Goal: Find specific page/section: Find specific page/section

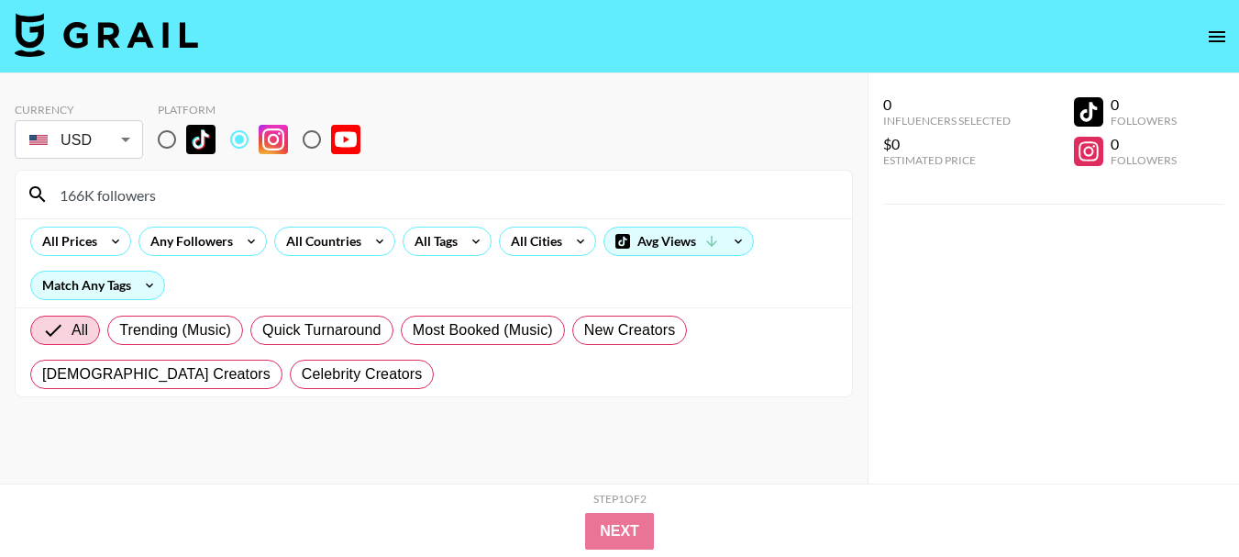
click at [262, 186] on input "166K followers" at bounding box center [445, 194] width 792 height 29
click at [262, 184] on input "166K followers" at bounding box center [445, 194] width 792 height 29
click at [262, 191] on input "166K followers" at bounding box center [445, 194] width 792 height 29
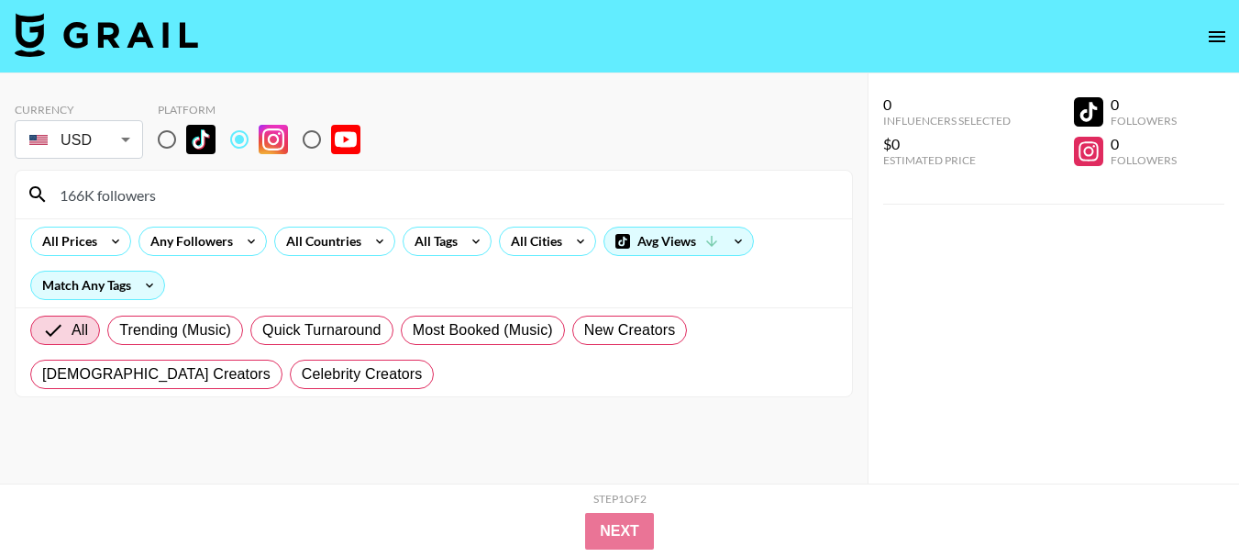
click at [262, 191] on input "166K followers" at bounding box center [445, 194] width 792 height 29
paste input "iamquay"
click at [454, 192] on input "iamquays" at bounding box center [445, 194] width 792 height 29
drag, startPoint x: 540, startPoint y: 222, endPoint x: 536, endPoint y: 205, distance: 17.1
click at [540, 222] on div "All Prices Any Followers All Countries All Tags All Cities Avg Views Match Any …" at bounding box center [434, 262] width 836 height 89
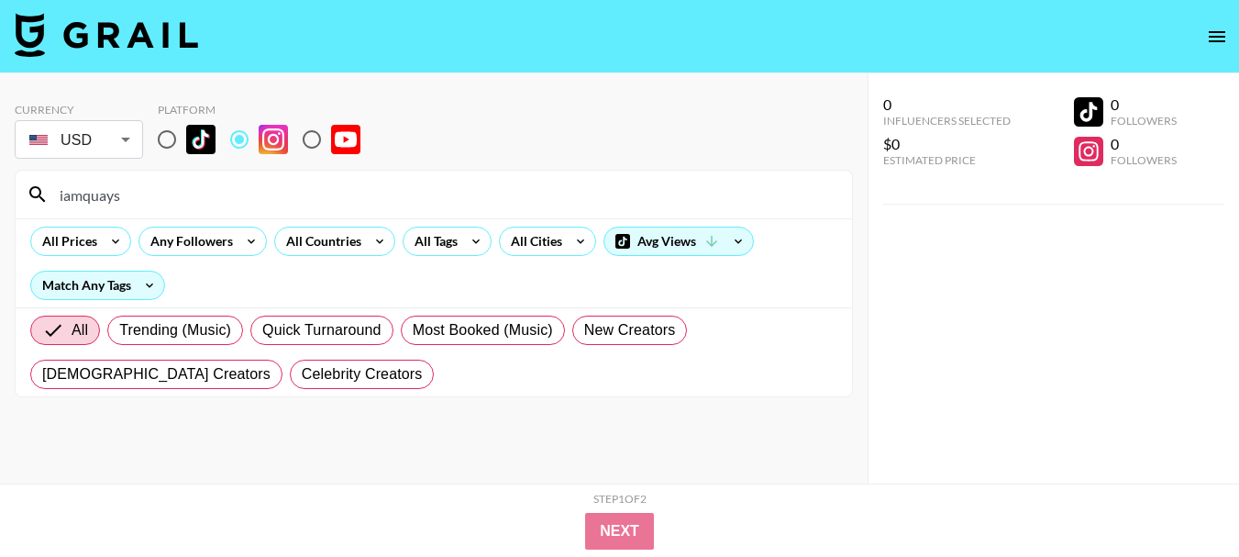
click at [527, 189] on input "iamquays" at bounding box center [445, 194] width 792 height 29
click at [527, 188] on input "iamquays" at bounding box center [445, 194] width 792 height 29
paste input "teal.d"
click at [656, 183] on input "teal.days" at bounding box center [445, 194] width 792 height 29
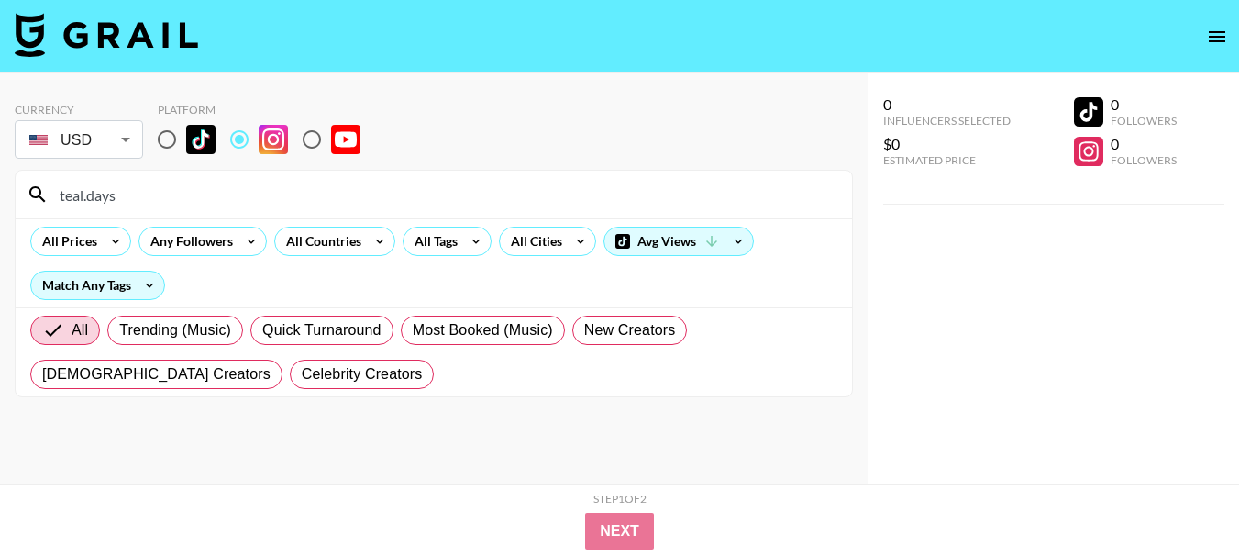
click at [656, 183] on input "teal.days" at bounding box center [445, 194] width 792 height 29
click at [655, 183] on input "teal.days" at bounding box center [445, 194] width 792 height 29
paste input "loveartesia"
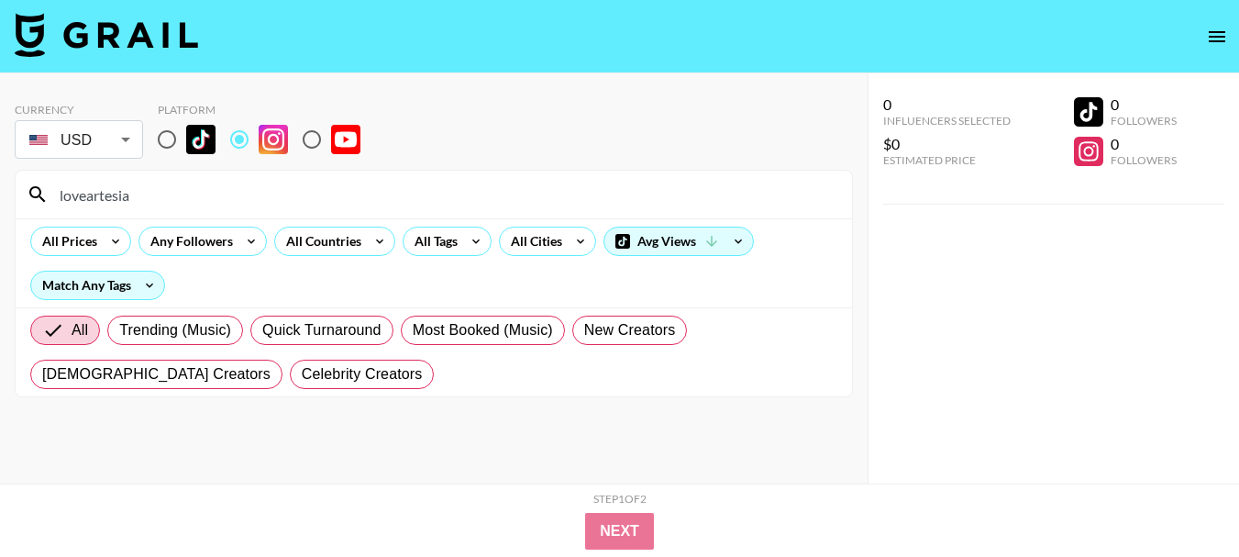
click at [494, 195] on input "loveartesia" at bounding box center [445, 194] width 792 height 29
paste input "midwesternmama29"
type input "midwesternmama29"
